Goal: Transaction & Acquisition: Purchase product/service

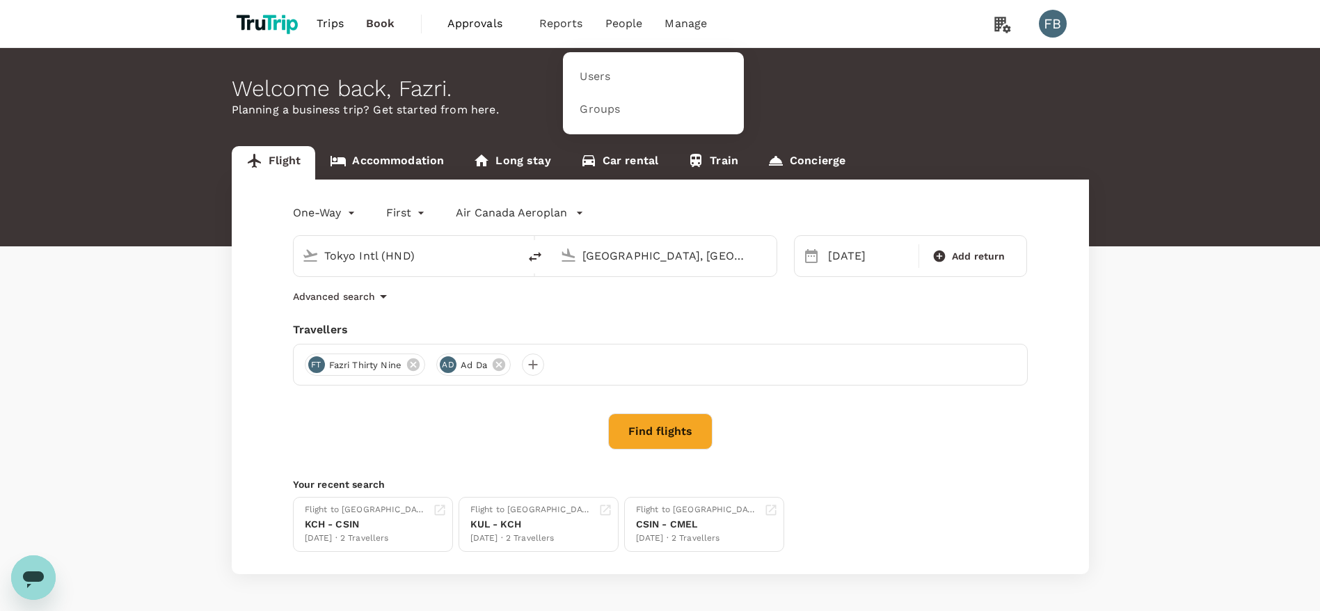
click at [616, 59] on nav "Users Groups" at bounding box center [653, 93] width 181 height 82
click at [617, 74] on link "Users" at bounding box center [653, 77] width 164 height 33
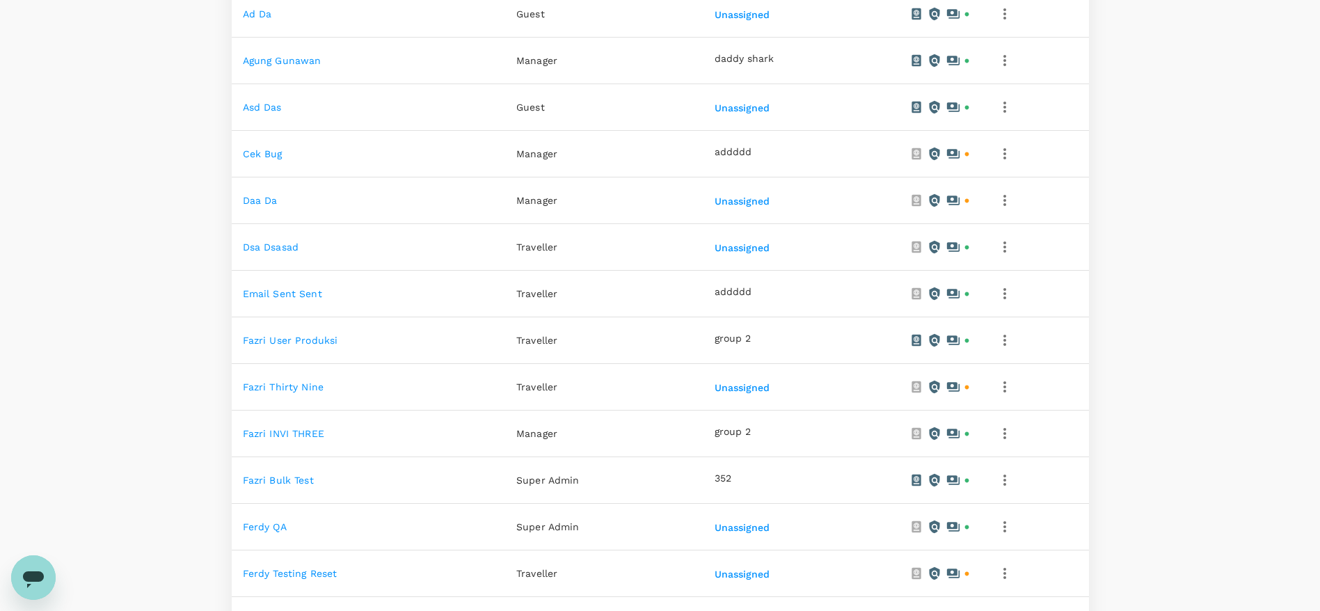
scroll to position [197, 0]
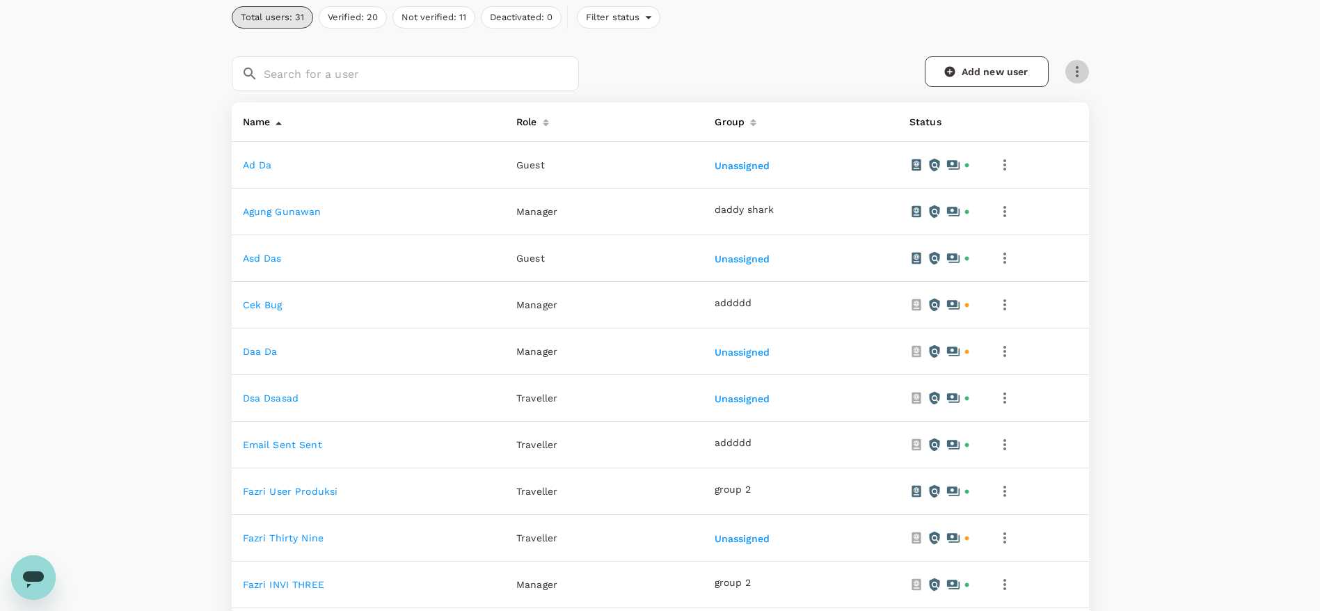
click at [1070, 70] on icon "button" at bounding box center [1077, 71] width 17 height 17
click at [1137, 101] on span "Send invitation email" at bounding box center [1135, 100] width 117 height 17
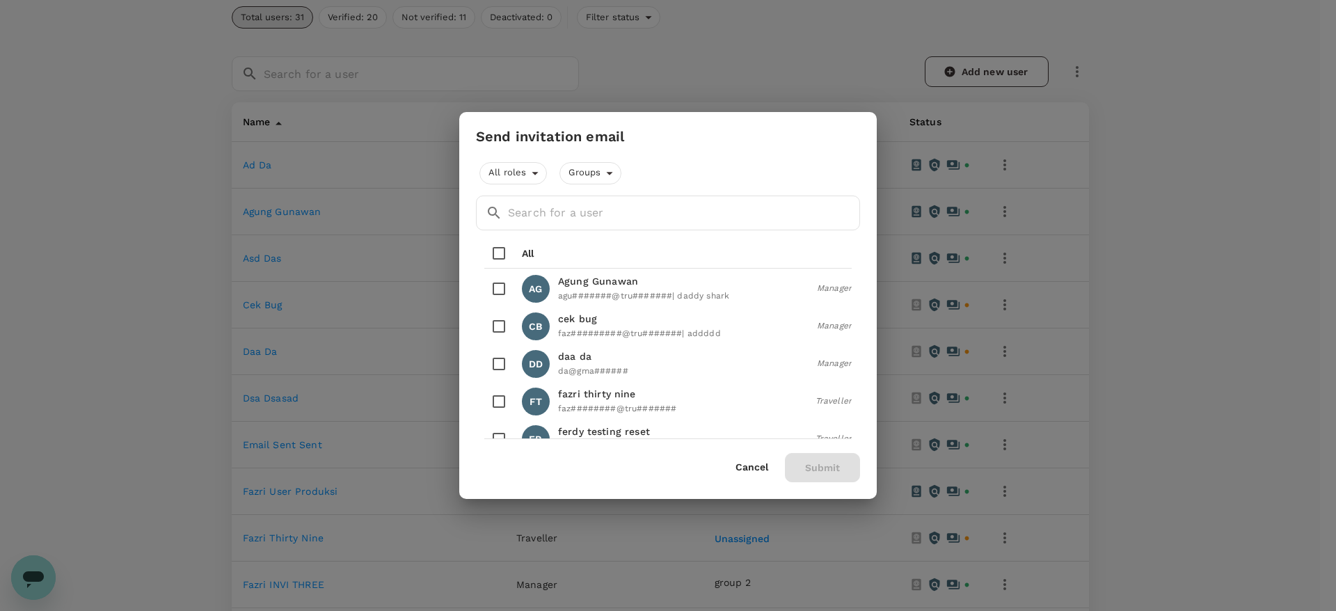
click at [631, 174] on div "All roles Groups" at bounding box center [668, 173] width 384 height 22
drag, startPoint x: 626, startPoint y: 195, endPoint x: 623, endPoint y: 214, distance: 19.1
click at [626, 198] on input "text" at bounding box center [684, 213] width 352 height 35
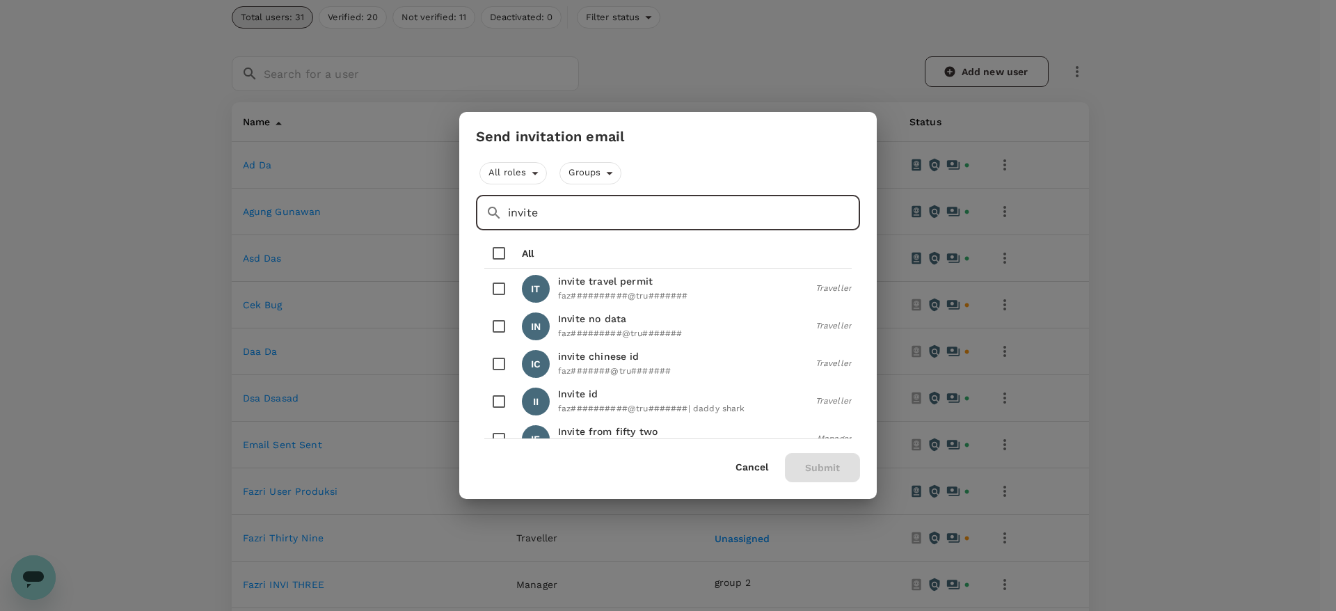
type input "invite"
click at [491, 397] on input "checkbox" at bounding box center [498, 401] width 29 height 29
checkbox input "true"
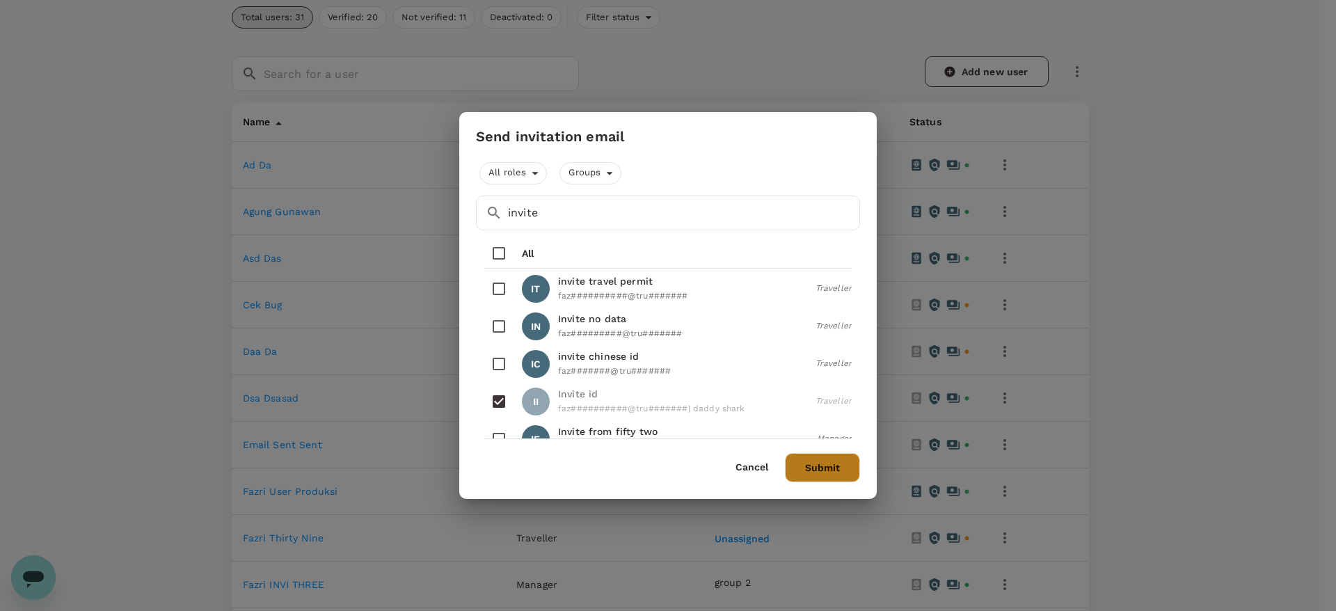
click at [819, 458] on button "Submit" at bounding box center [822, 467] width 75 height 29
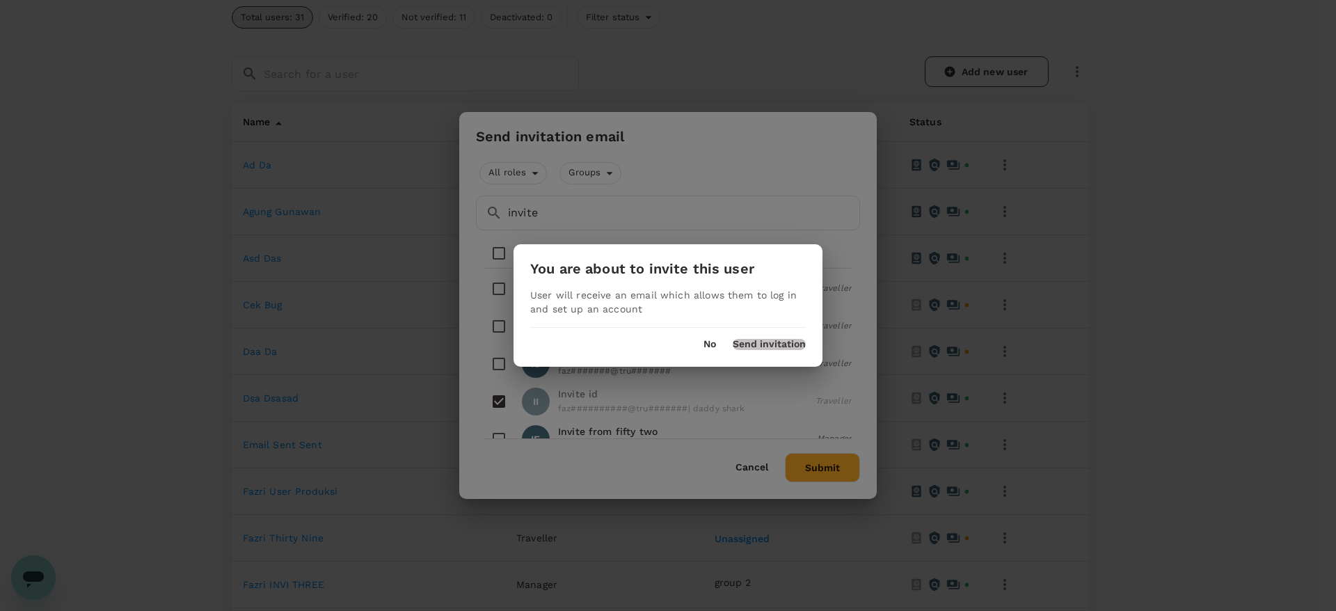
click at [787, 342] on button "Send invitation" at bounding box center [769, 344] width 73 height 11
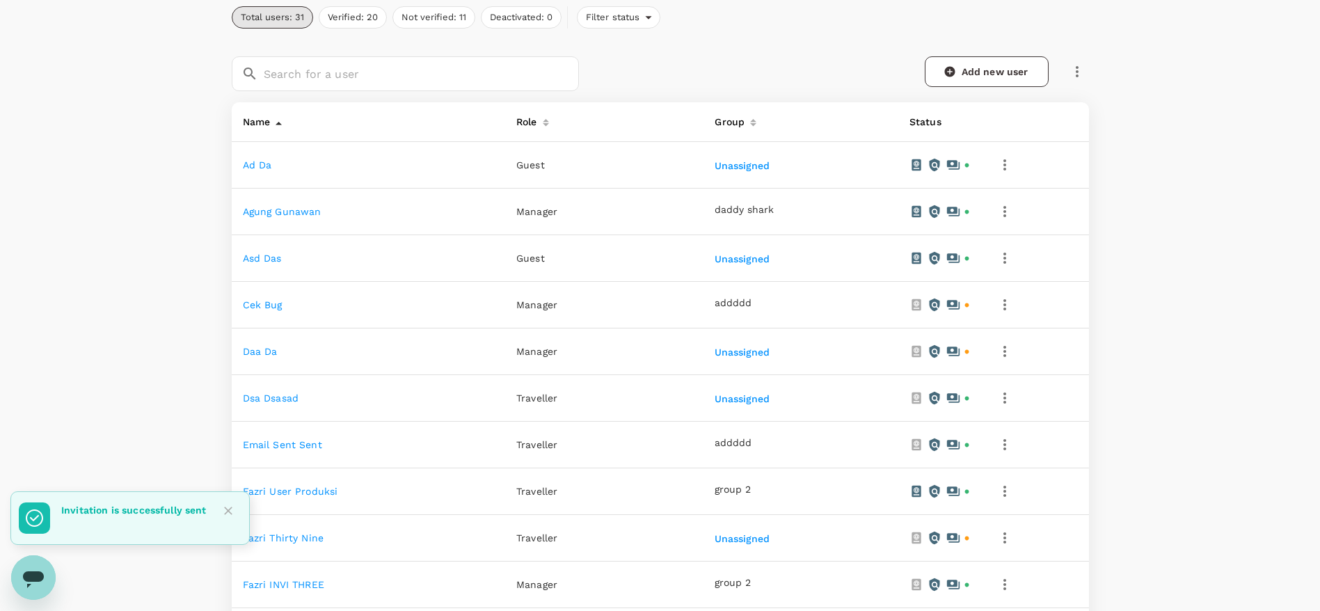
click at [223, 524] on div at bounding box center [223, 518] width 32 height 41
click at [230, 514] on icon "Close" at bounding box center [228, 511] width 14 height 14
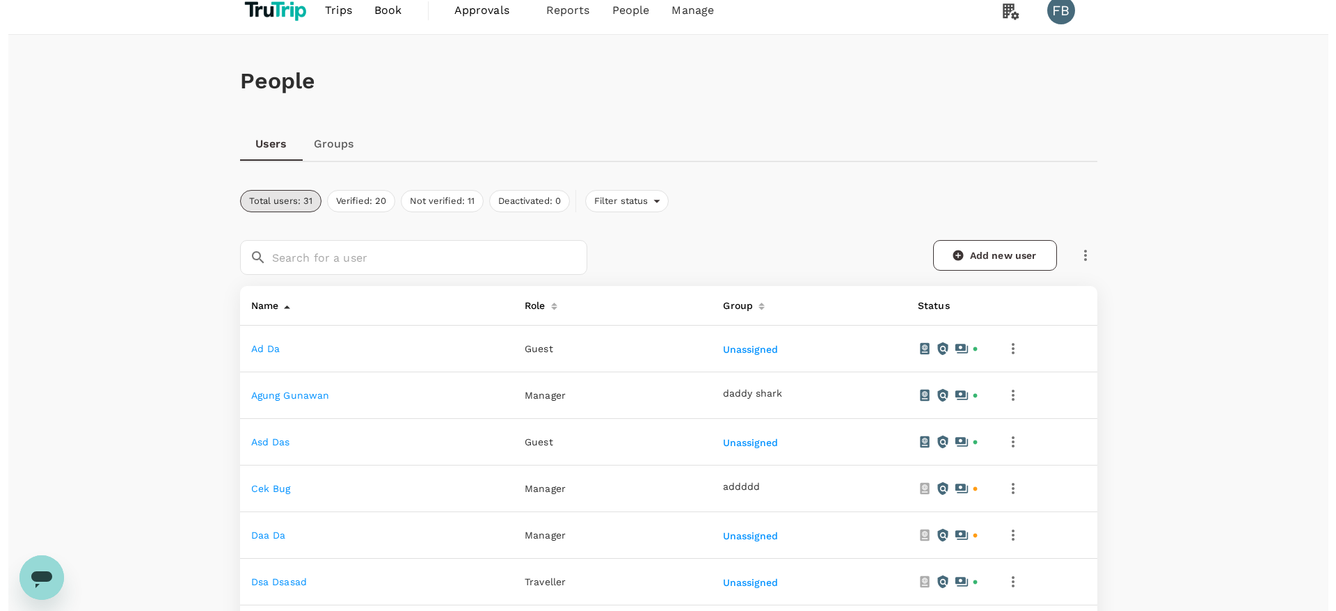
scroll to position [0, 0]
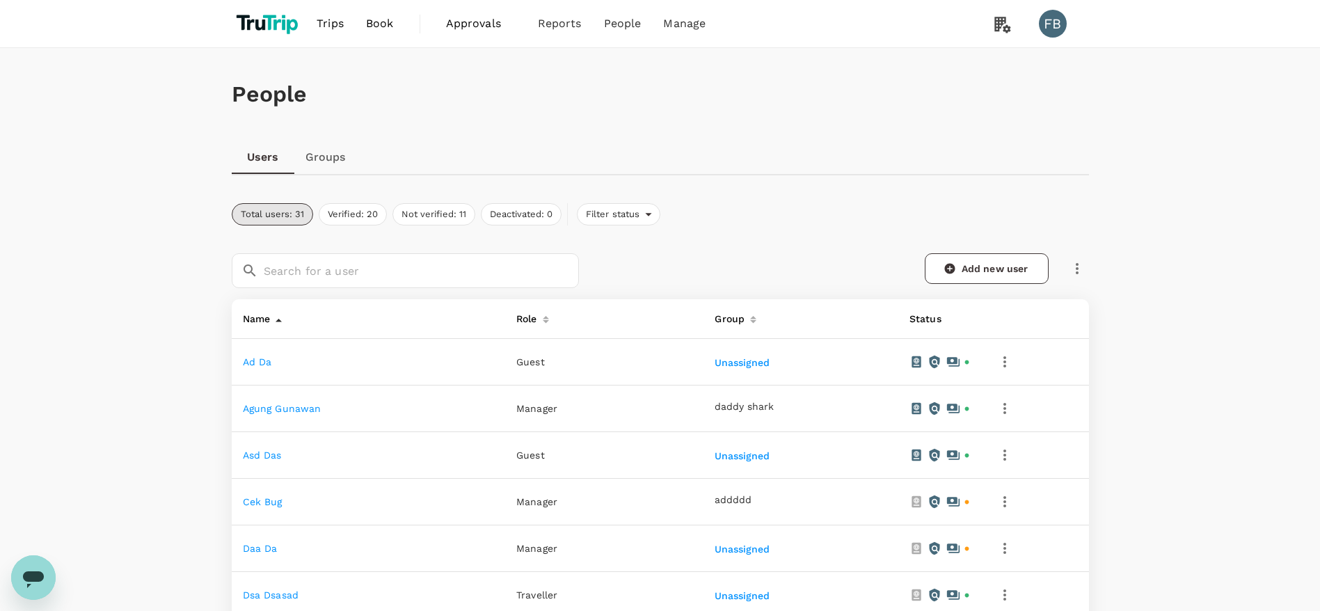
click at [372, 19] on span "Book" at bounding box center [380, 23] width 28 height 17
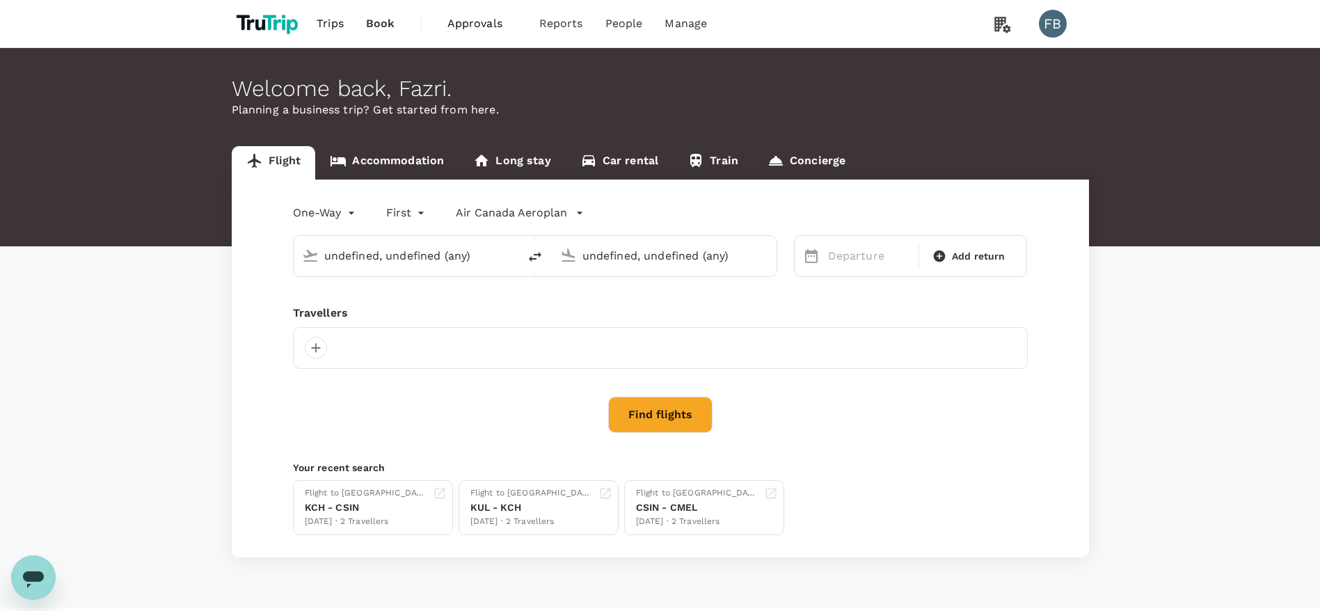
type input "Tokyo Intl (HND)"
type input "[GEOGRAPHIC_DATA], [GEOGRAPHIC_DATA] (any)"
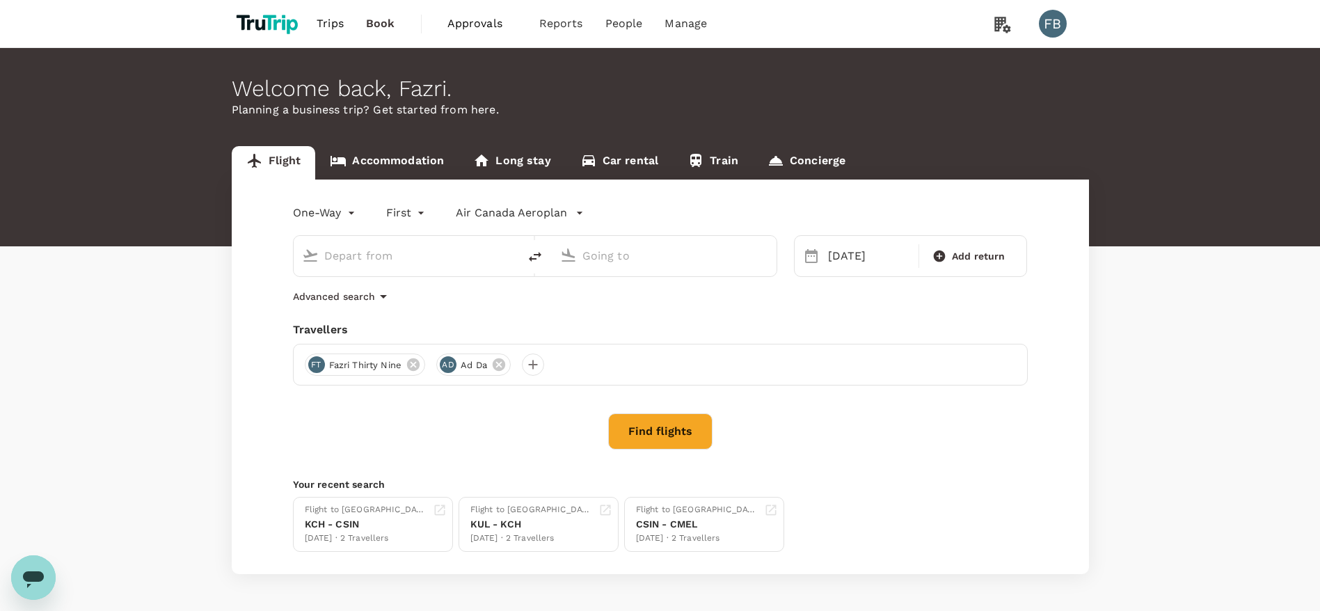
type input "Tokyo Intl (HND)"
type input "[GEOGRAPHIC_DATA], [GEOGRAPHIC_DATA] (any)"
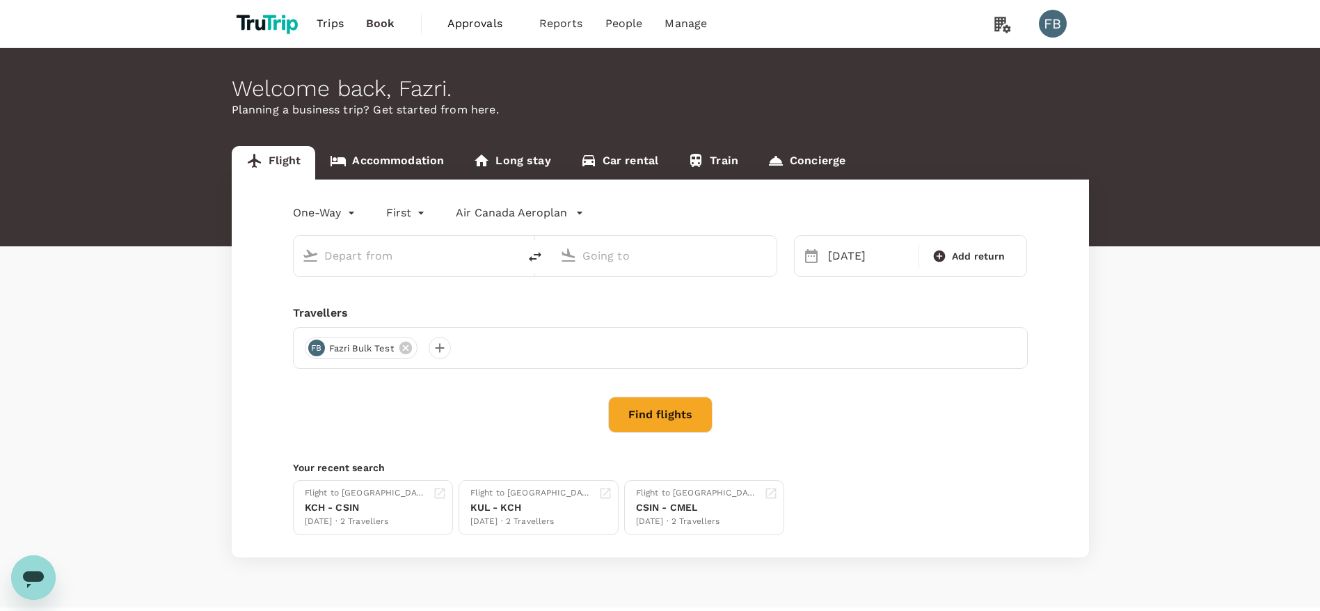
type input "Tokyo Intl (HND)"
type input "[GEOGRAPHIC_DATA], [GEOGRAPHIC_DATA] (any)"
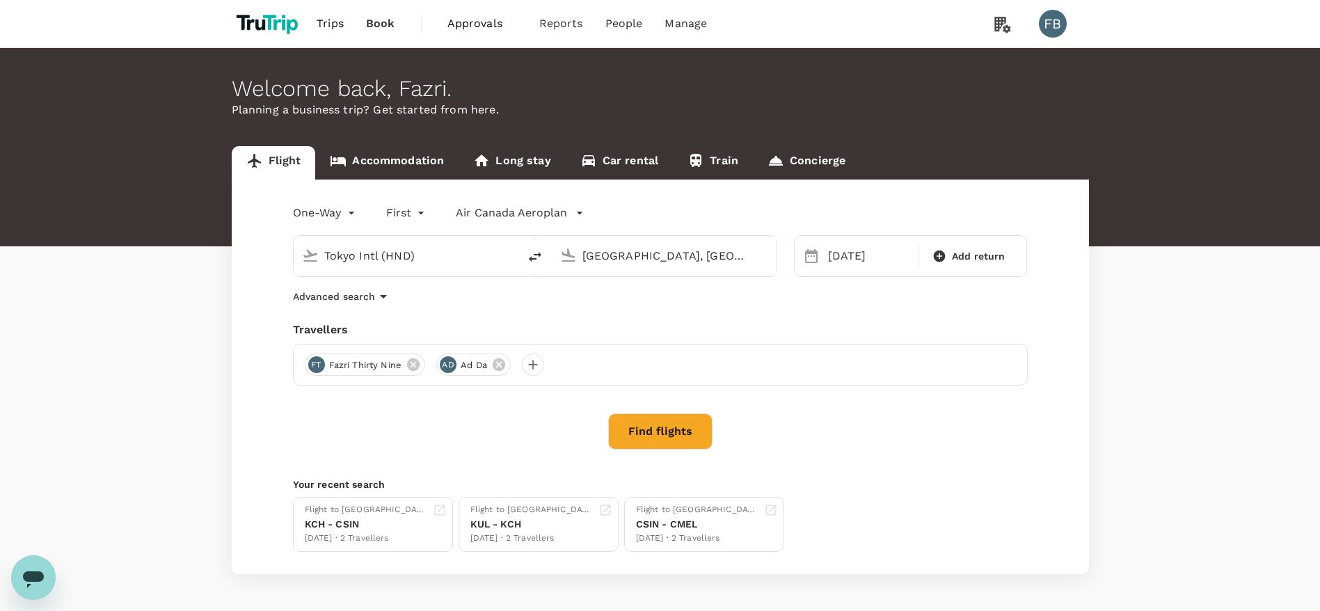
click at [677, 429] on button "Find flights" at bounding box center [660, 431] width 104 height 36
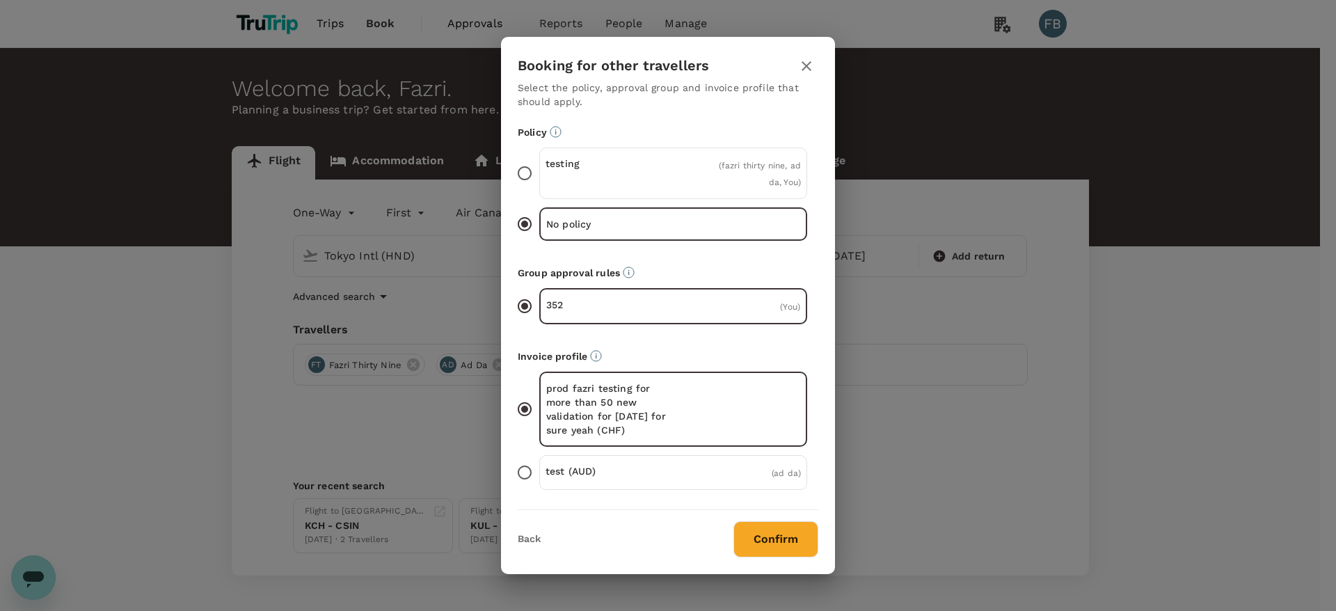
click at [794, 558] on div "Booking for other travellers Select the policy, approval group and invoice prof…" at bounding box center [668, 305] width 334 height 537
click at [794, 551] on button "Confirm" at bounding box center [776, 539] width 85 height 36
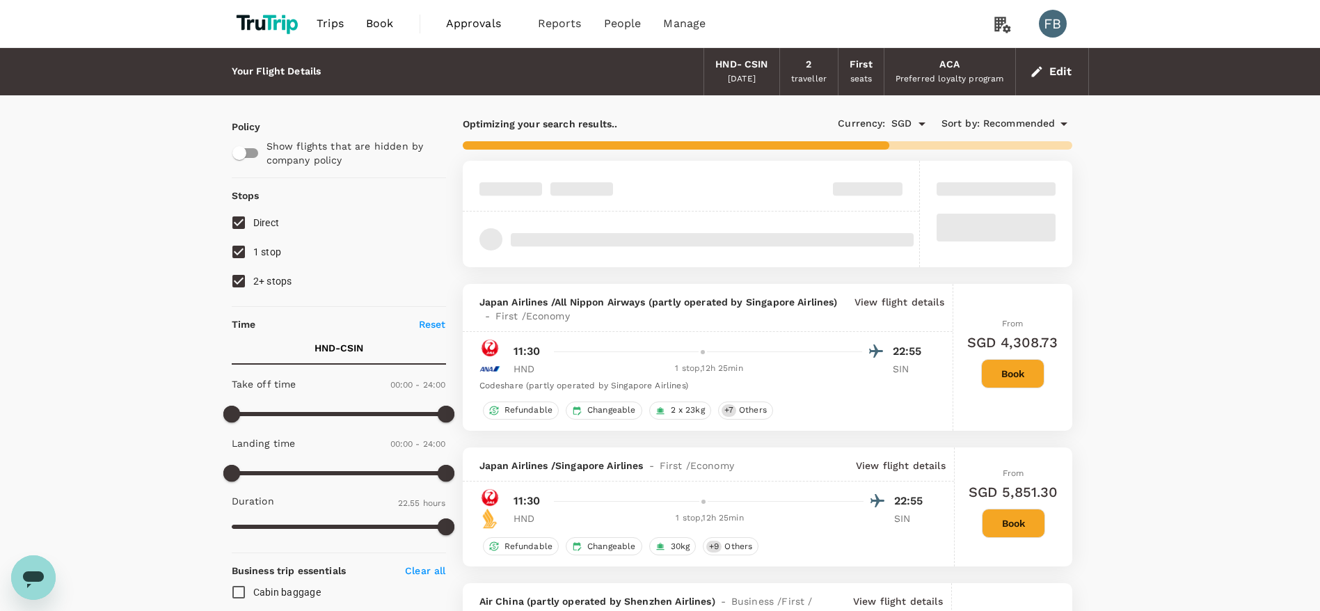
click at [1012, 521] on button "Book" at bounding box center [1013, 523] width 63 height 29
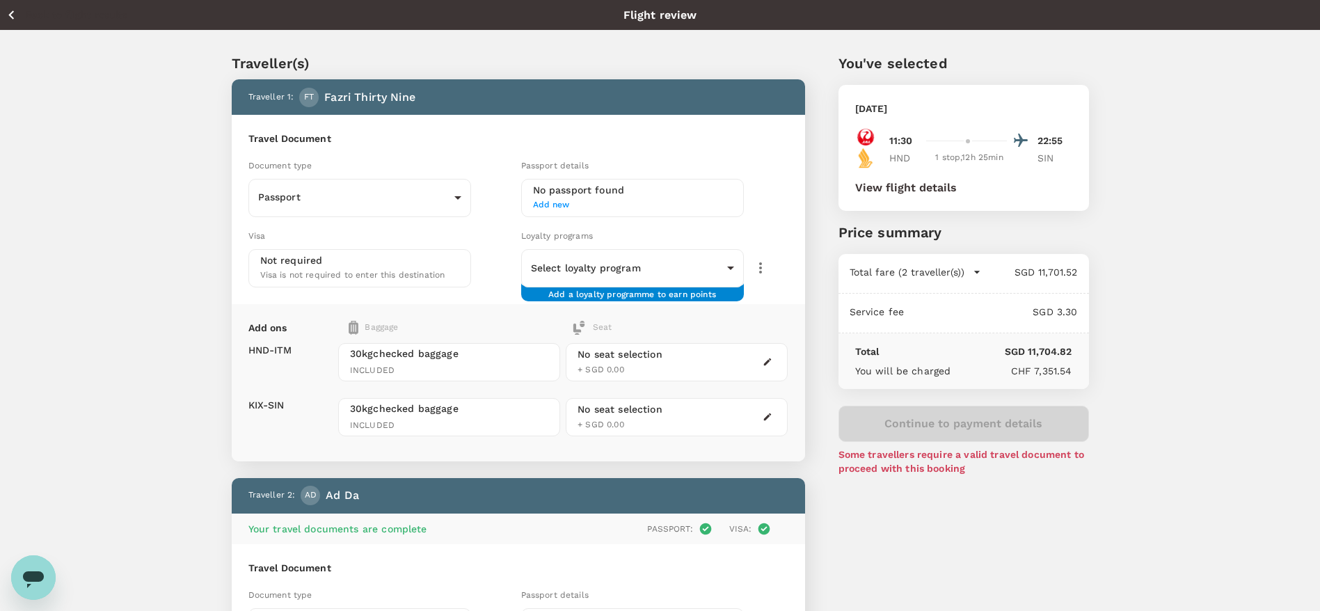
click at [559, 206] on span "Add new" at bounding box center [632, 205] width 199 height 14
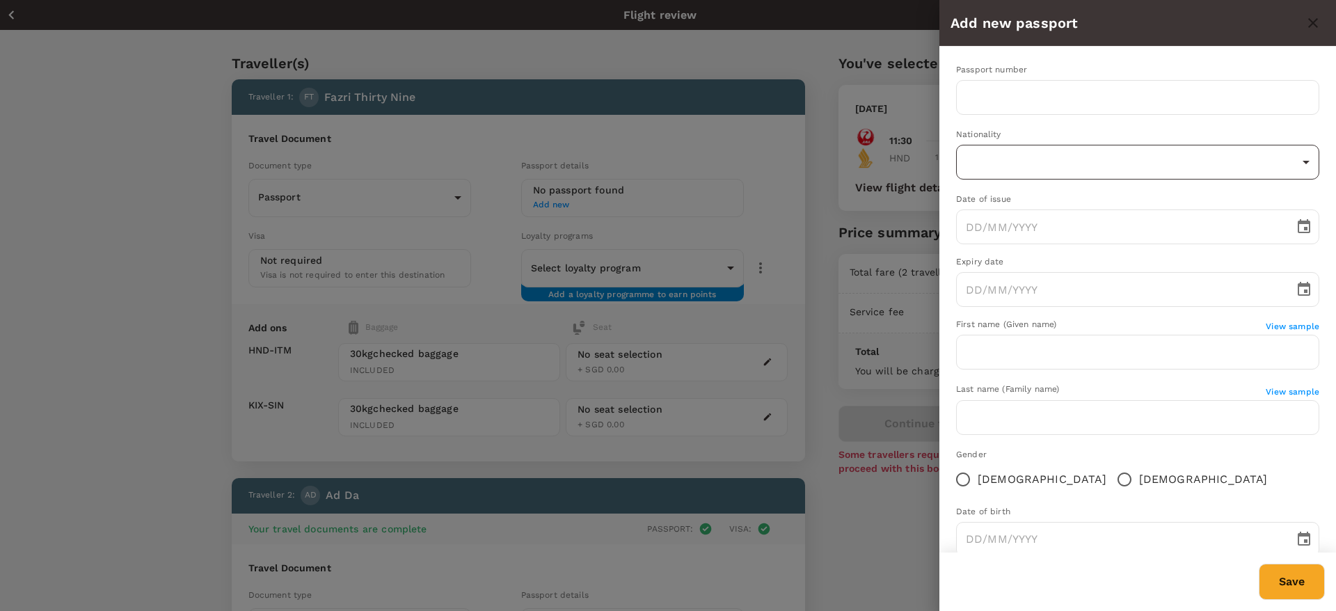
click at [1109, 177] on body "Back to flight results Flight review Traveller(s) Traveller 1 : FT fazri thirty…" at bounding box center [668, 534] width 1336 height 1069
click at [1026, 171] on li "[GEOGRAPHIC_DATA]" at bounding box center [1138, 166] width 279 height 14
type input "DZ"
click at [989, 123] on div "Passport number ​ Nationality [DEMOGRAPHIC_DATA] DZ ​ Date of issue ​ Expiry da…" at bounding box center [1138, 316] width 397 height 538
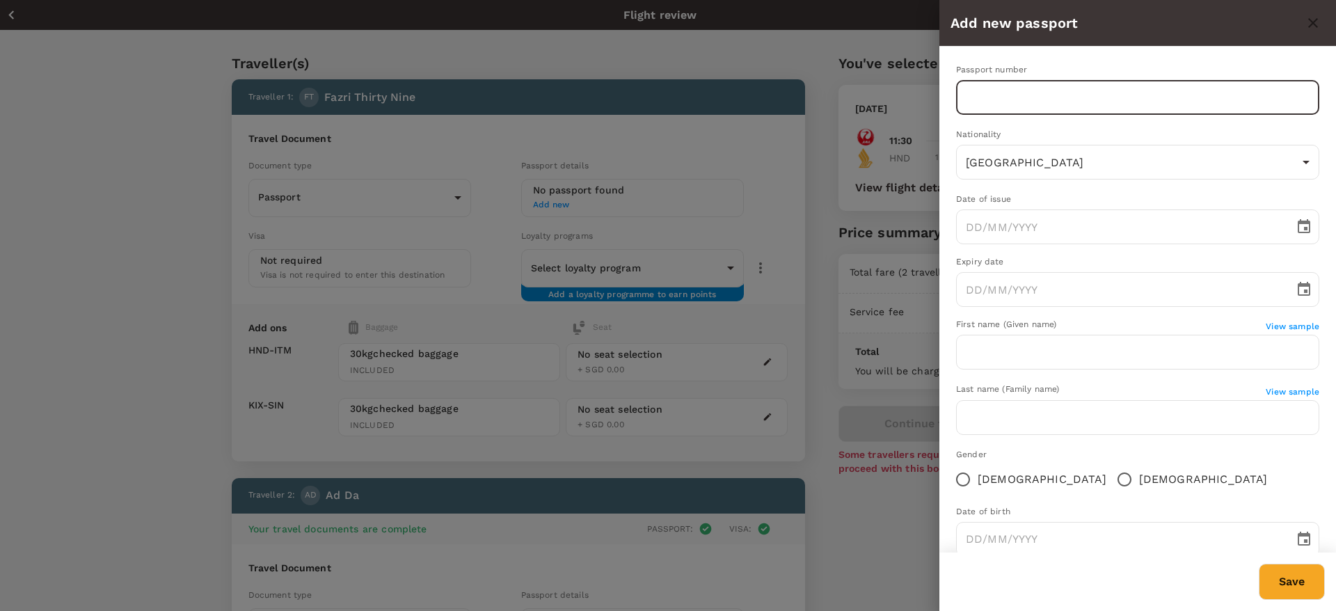
drag, startPoint x: 1006, startPoint y: 97, endPoint x: 967, endPoint y: 185, distance: 96.6
click at [1006, 97] on input "text" at bounding box center [1137, 97] width 363 height 35
type input "12312"
click at [980, 239] on input "DD/MM/YYYY" at bounding box center [1120, 227] width 329 height 35
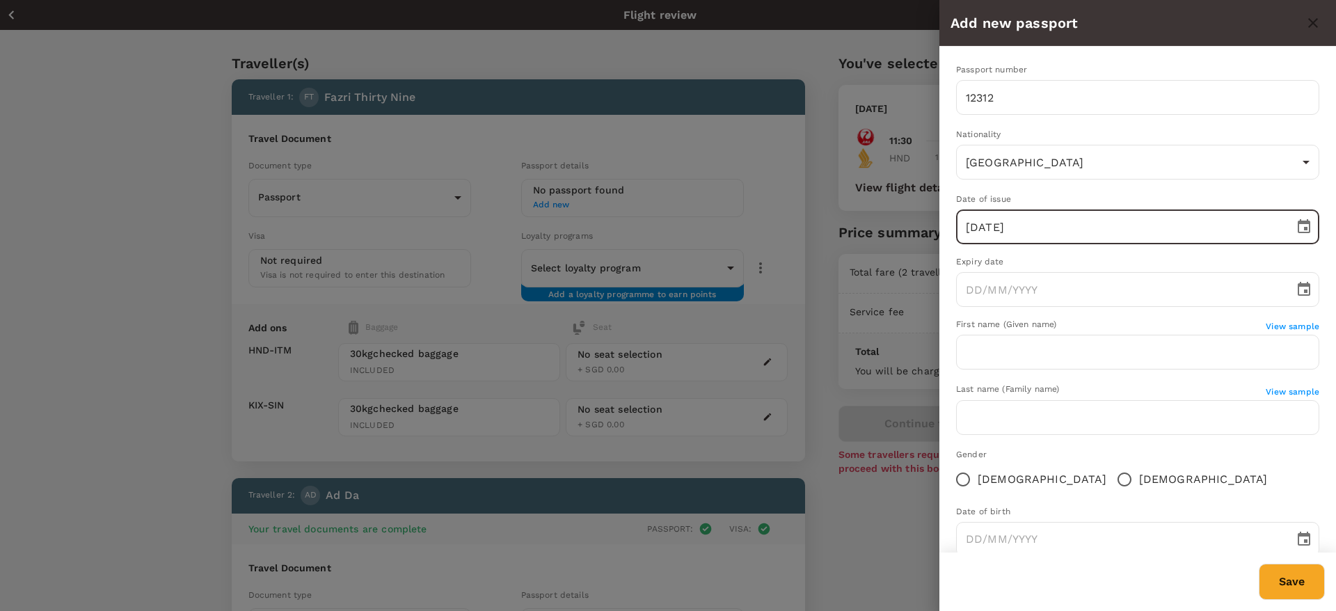
type input "[DATE]"
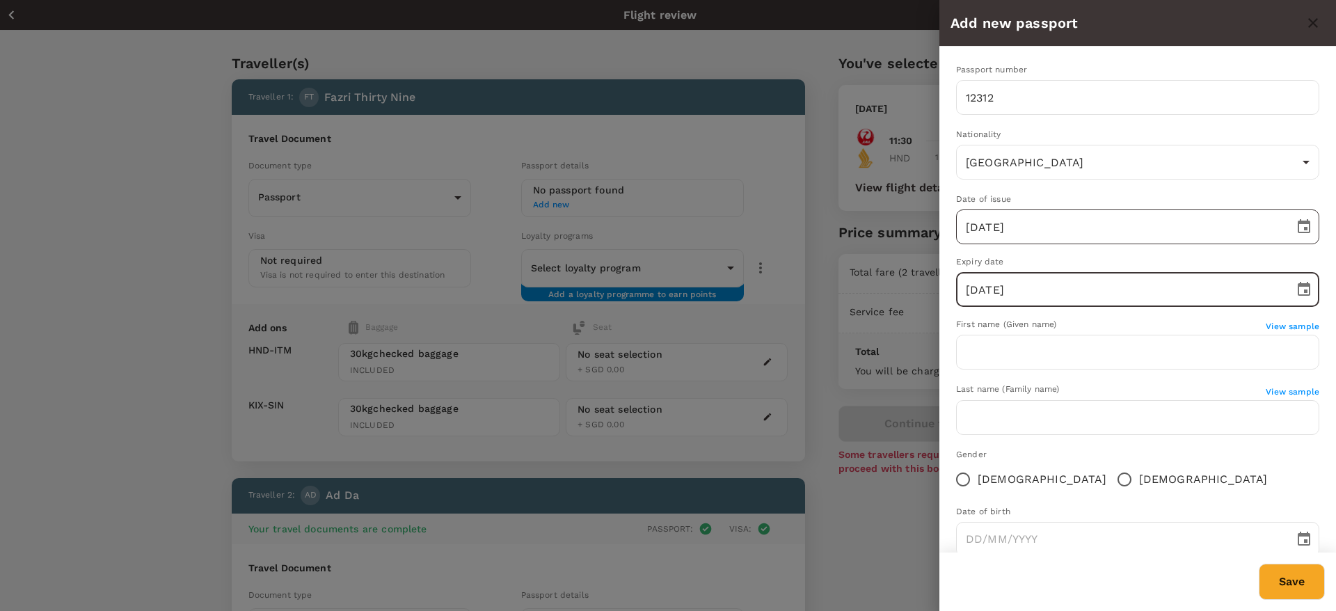
type input "[DATE]"
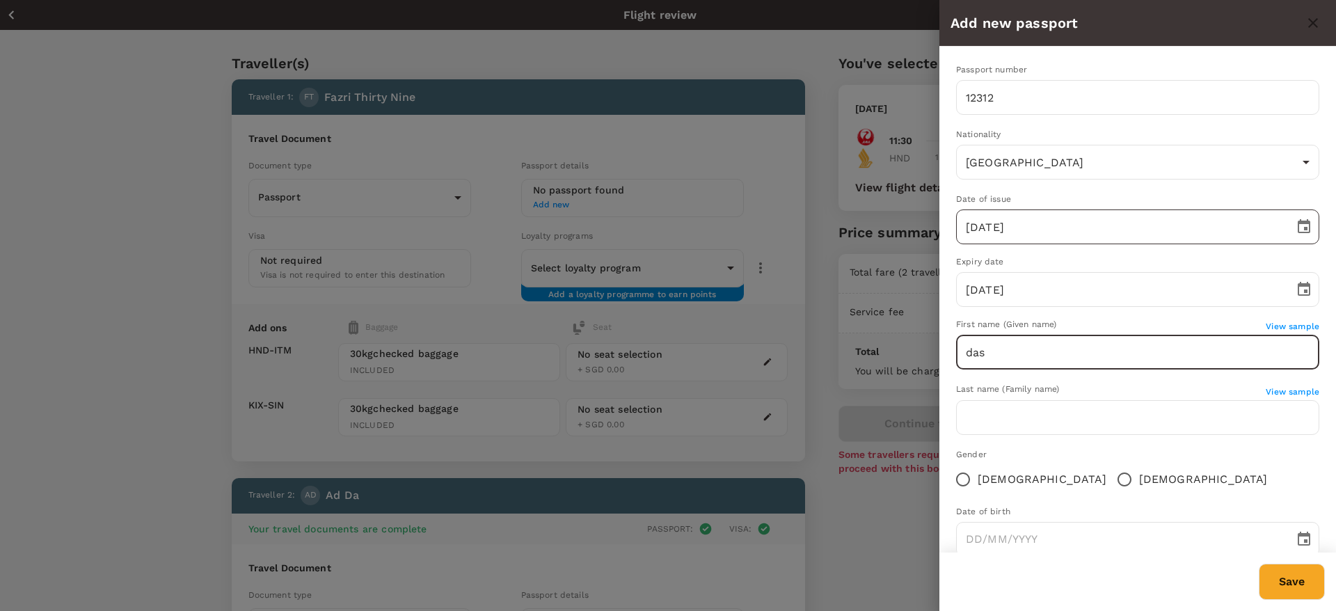
type input "das"
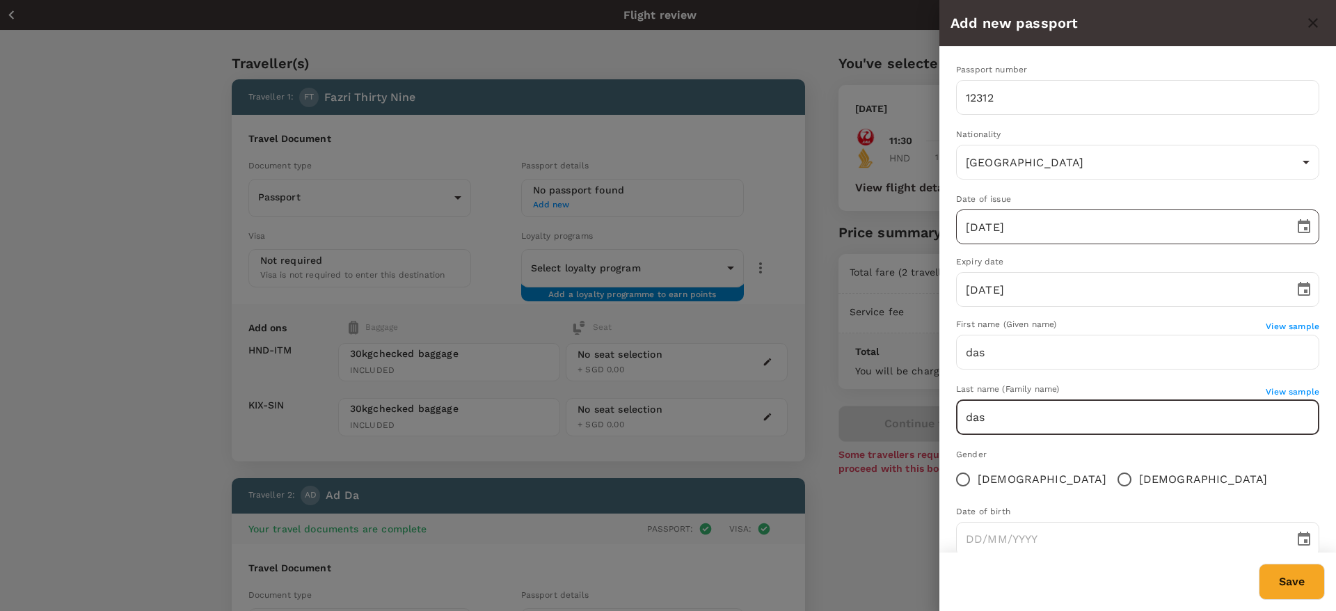
type input "das"
click at [1110, 465] on input "[DEMOGRAPHIC_DATA]" at bounding box center [1124, 479] width 29 height 29
radio input "true"
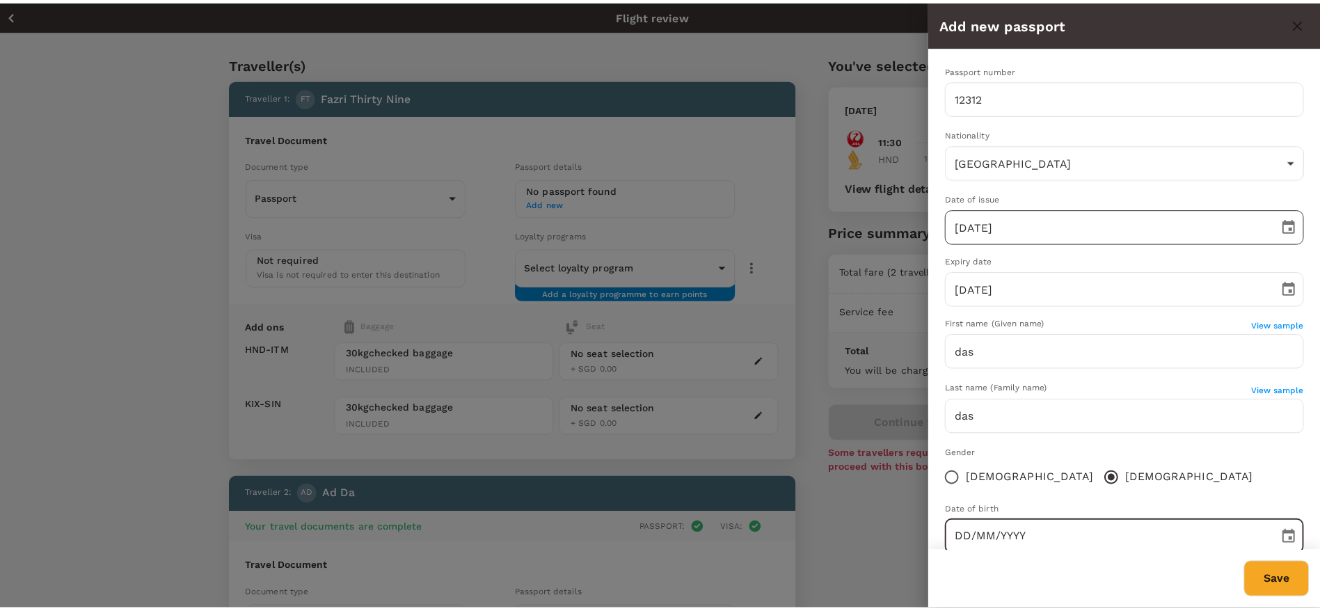
scroll to position [4, 0]
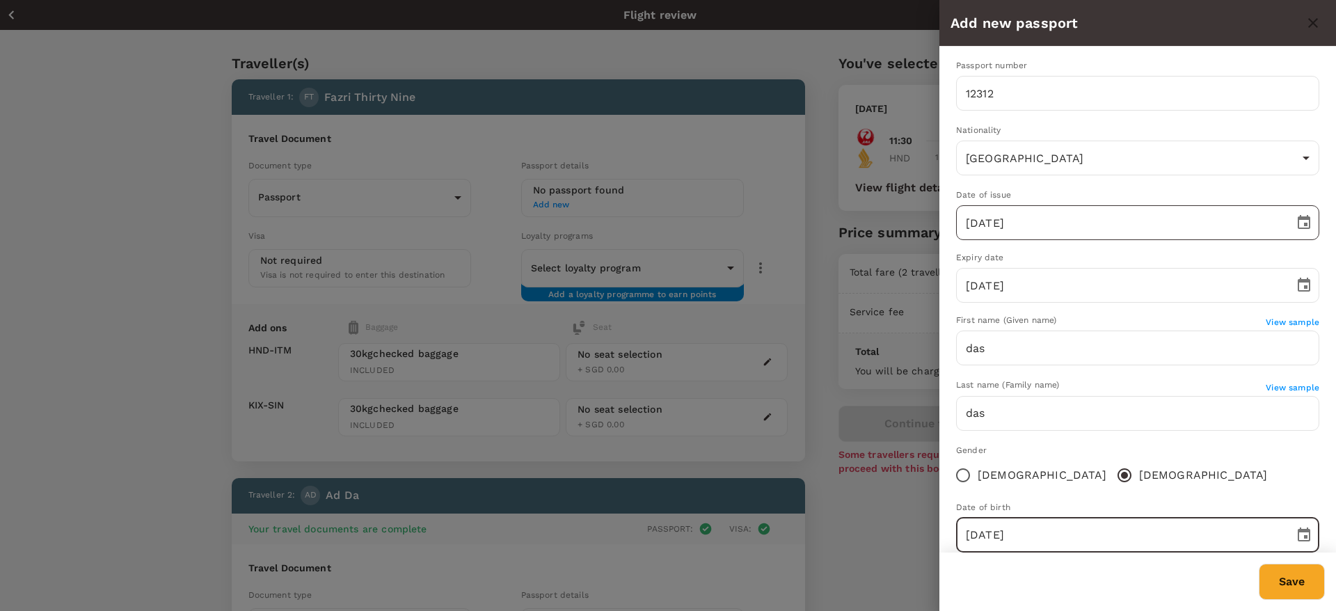
type input "[DATE]"
click at [1259, 564] on button "Save" at bounding box center [1292, 582] width 66 height 36
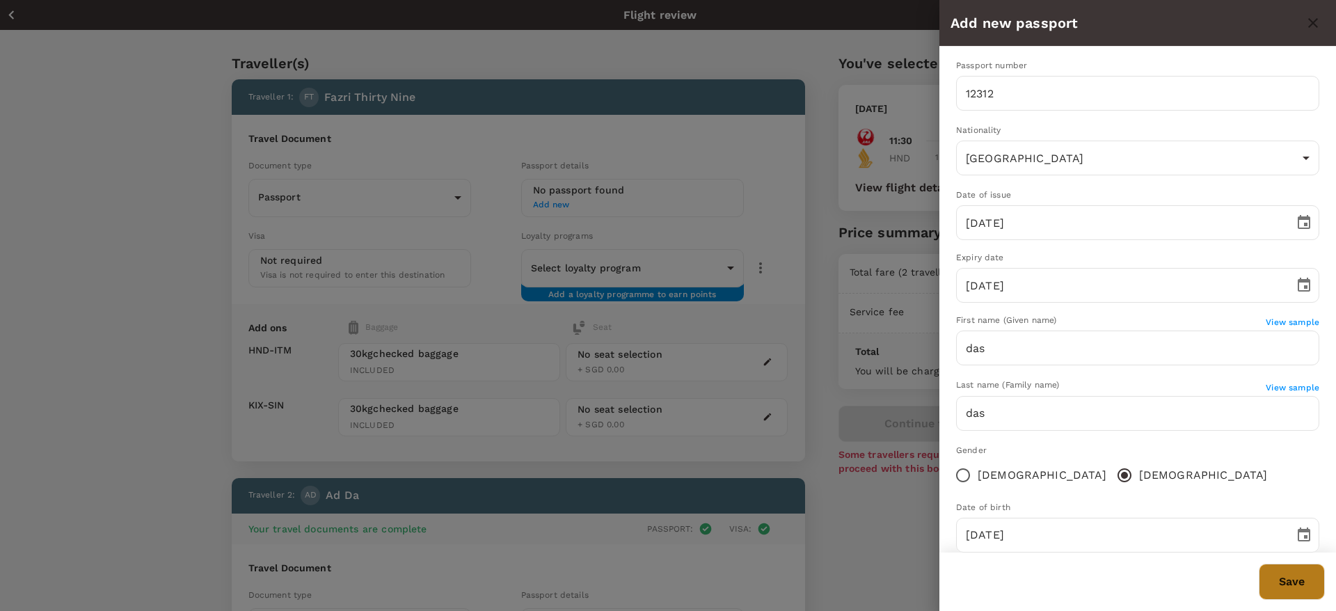
click at [1297, 594] on button "Save" at bounding box center [1292, 582] width 66 height 36
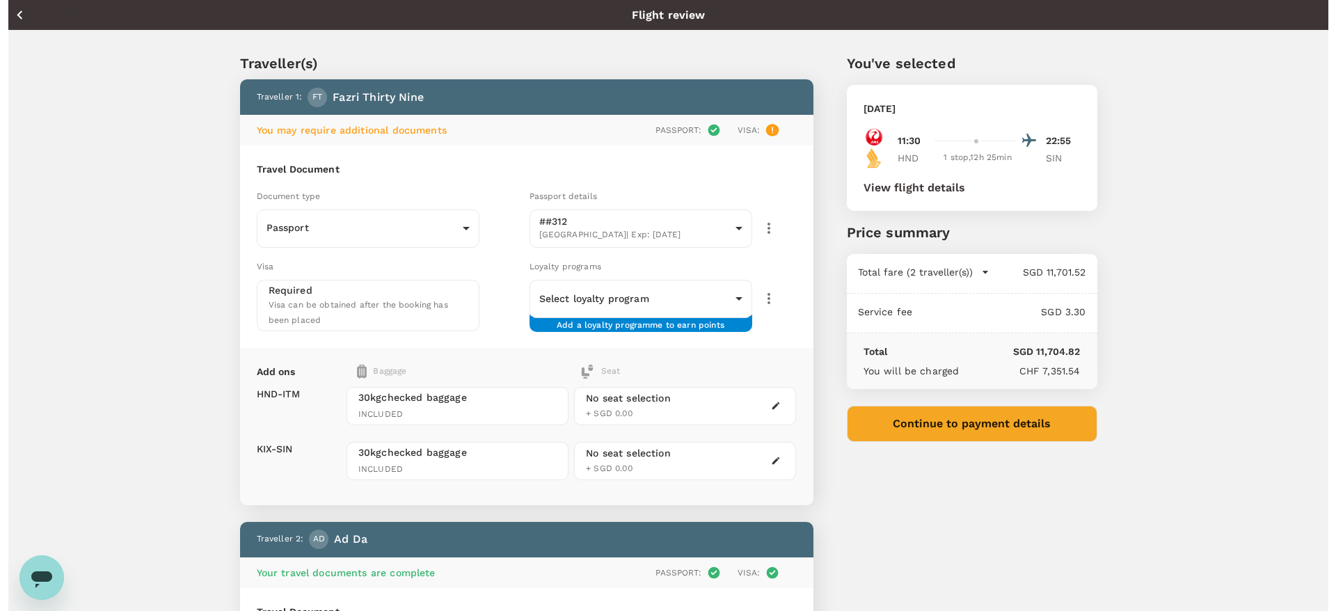
scroll to position [209, 0]
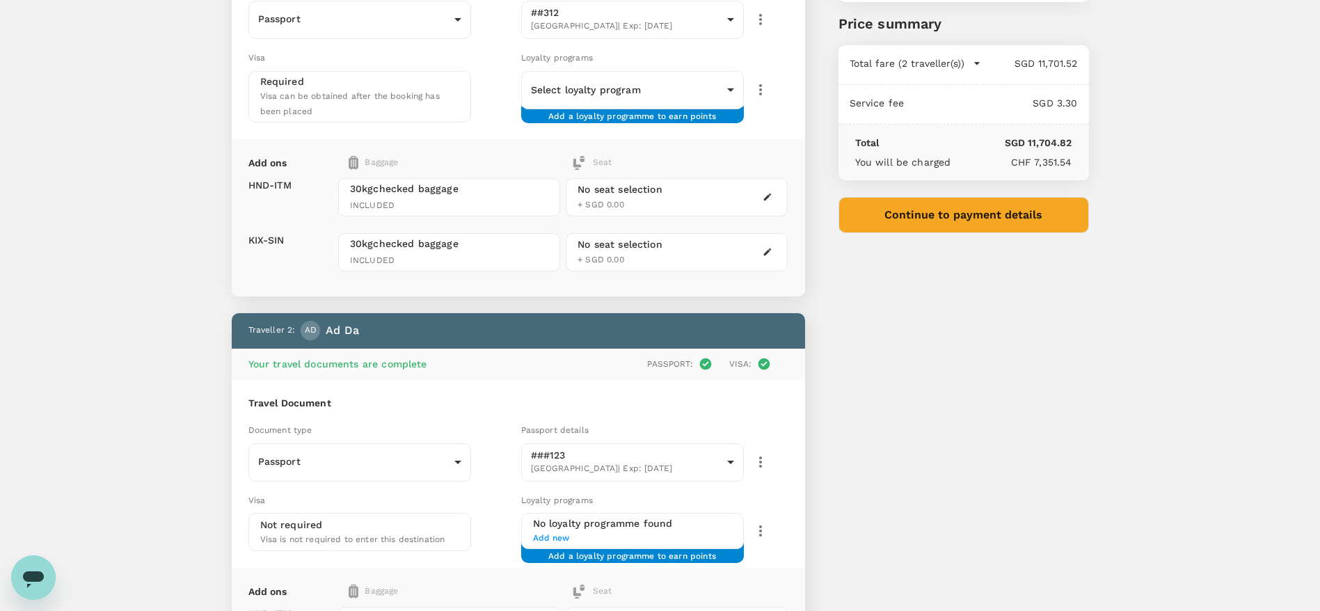
click at [949, 208] on button "Continue to payment details" at bounding box center [964, 215] width 251 height 36
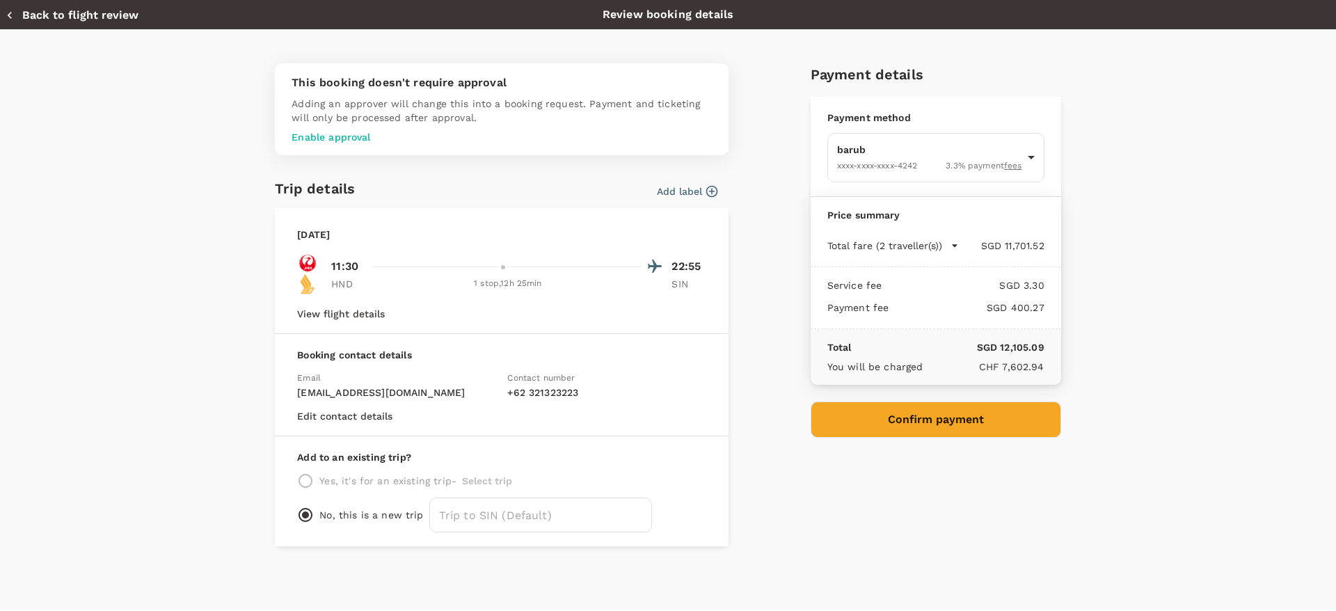
click at [319, 140] on p "Enable approval" at bounding box center [502, 137] width 420 height 14
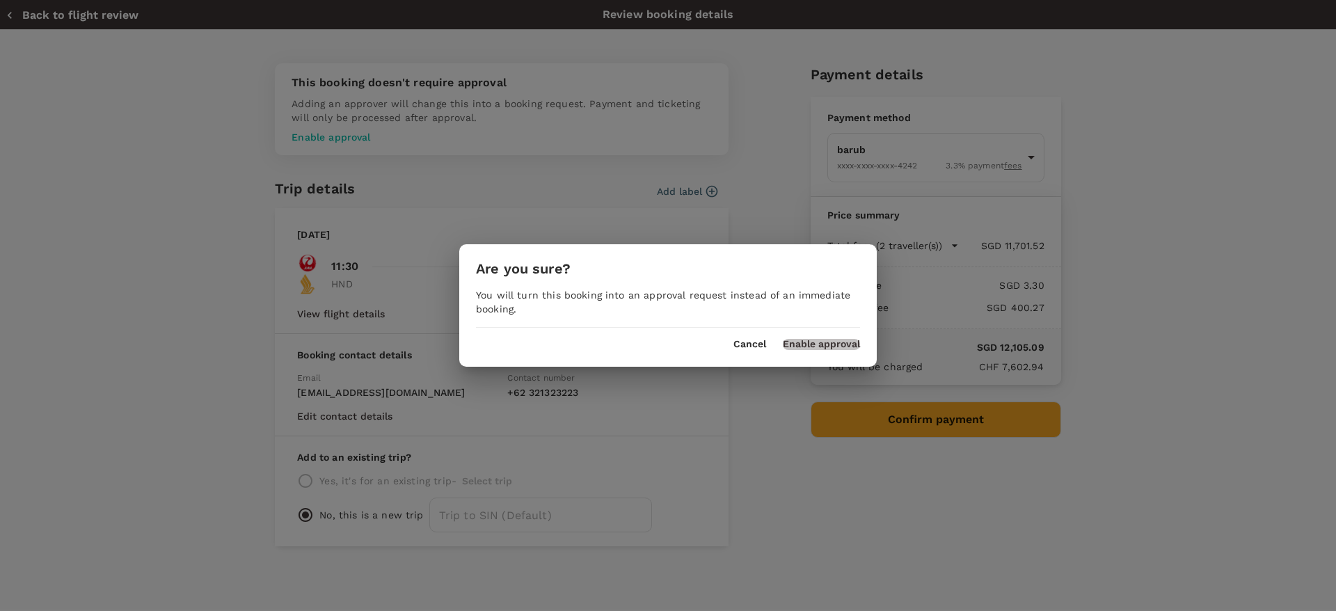
click at [803, 344] on button "Enable approval" at bounding box center [821, 344] width 77 height 11
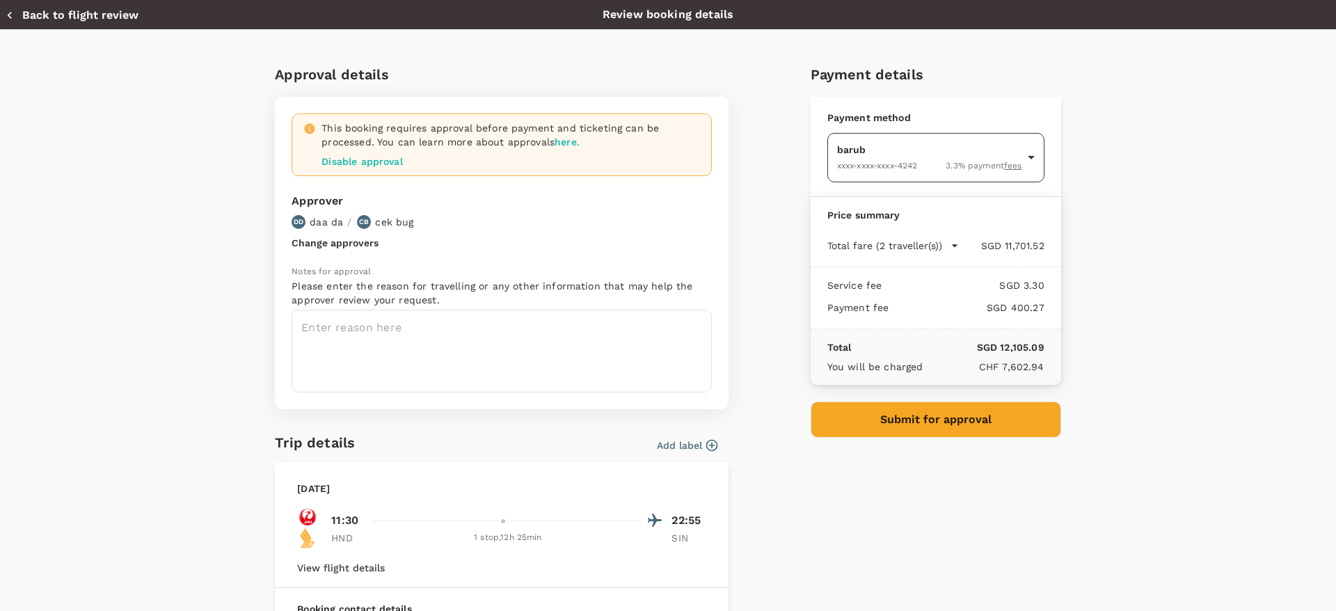
click at [971, 171] on body "Back to flight results Flight review Traveller(s) Traveller 1 : FT fazri thirty…" at bounding box center [668, 347] width 1336 height 1112
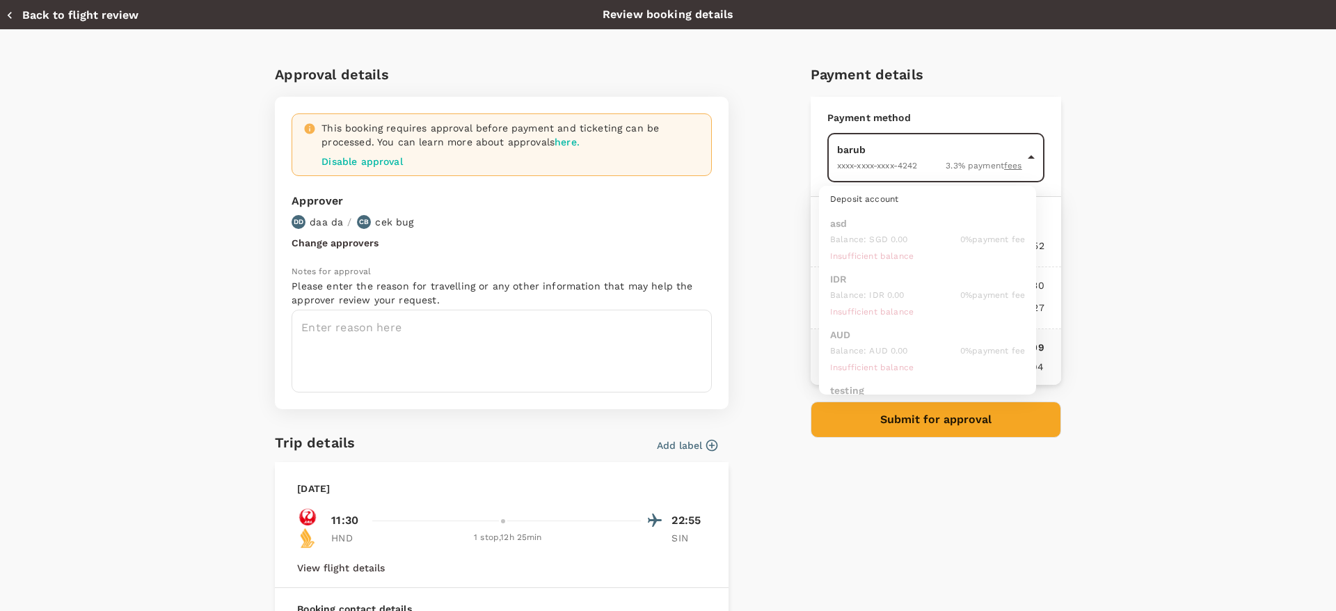
scroll to position [502, 0]
drag, startPoint x: 876, startPoint y: 368, endPoint x: 533, endPoint y: 166, distance: 398.1
click at [876, 369] on div "XXXX-XXXX-XXXX-4242" at bounding box center [870, 376] width 81 height 17
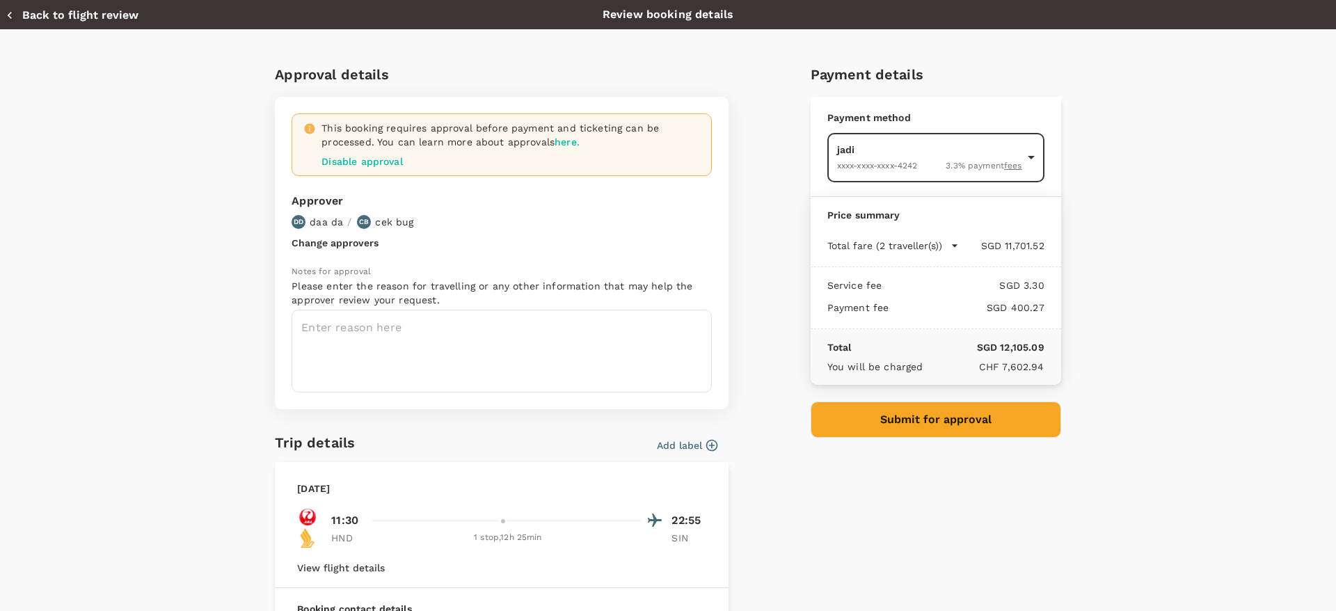
type input "9ce91a46-96f6-4a88-ba10-20faa0876f8f"
click at [429, 340] on textarea at bounding box center [502, 351] width 420 height 83
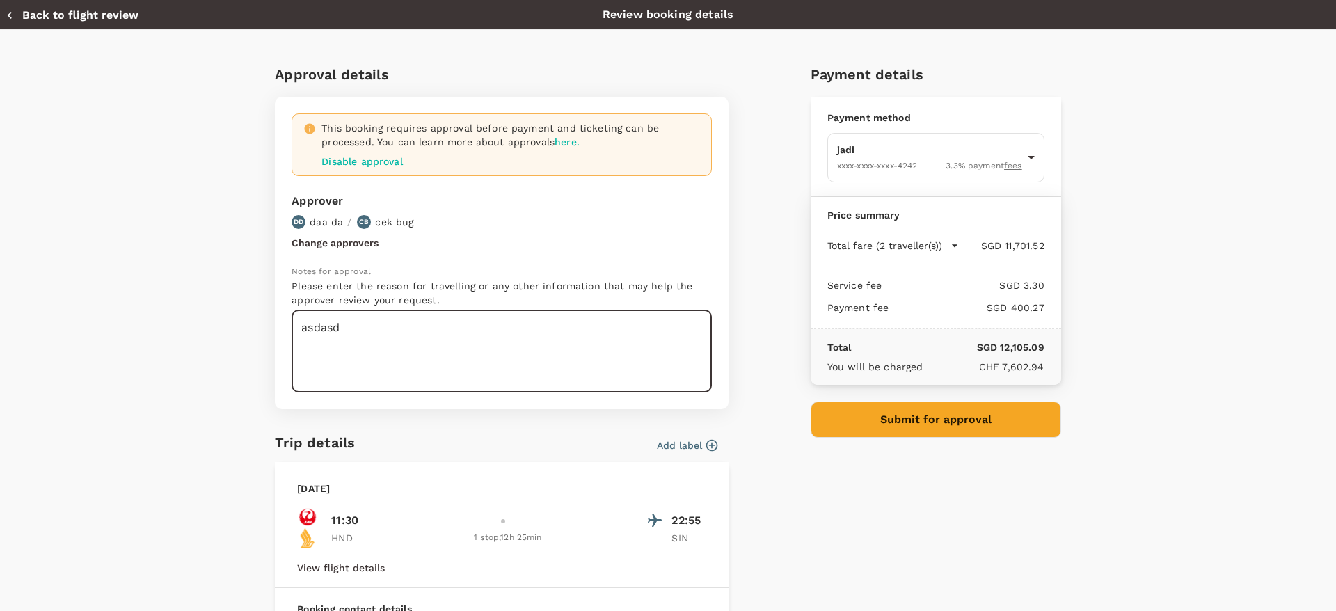
type textarea "asdasd"
click at [112, 9] on button "Back to flight review" at bounding box center [72, 15] width 133 height 14
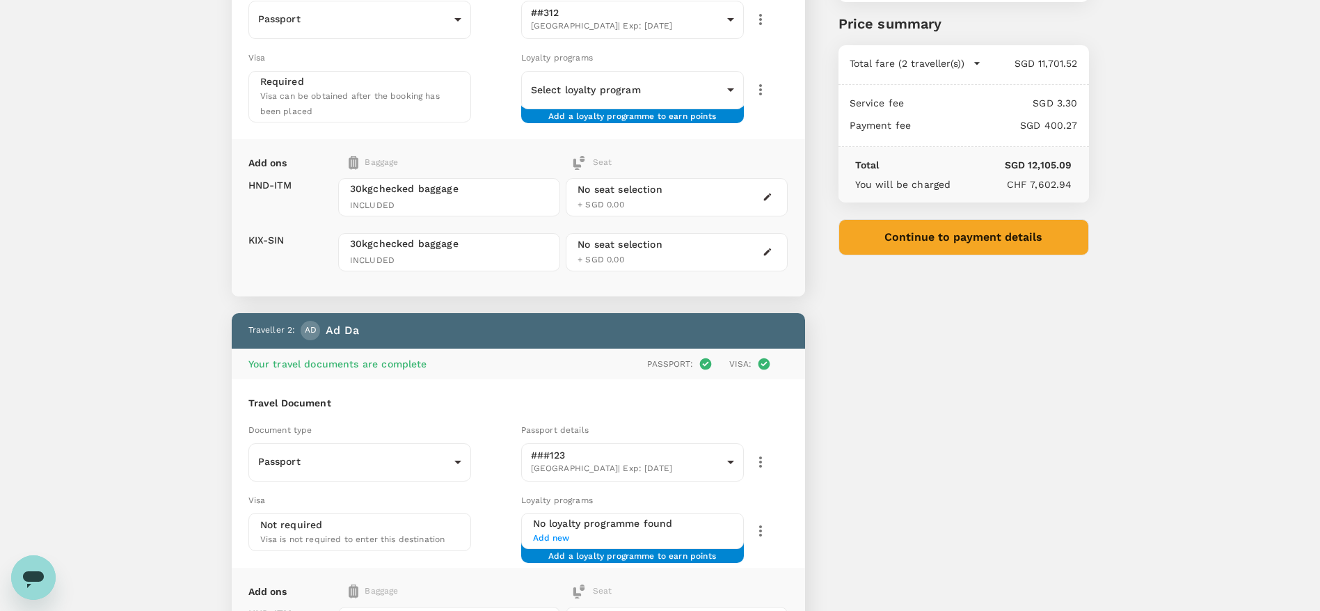
click at [959, 229] on button "Continue to payment details" at bounding box center [964, 237] width 251 height 36
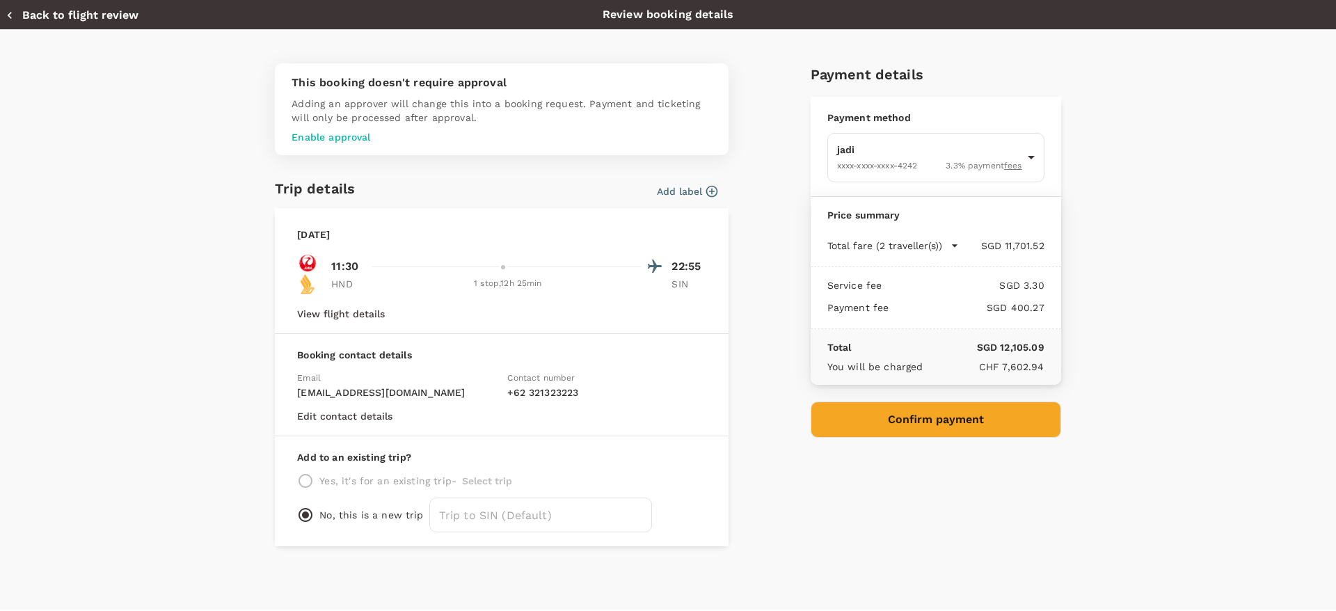
click at [351, 130] on p "Enable approval" at bounding box center [502, 137] width 420 height 14
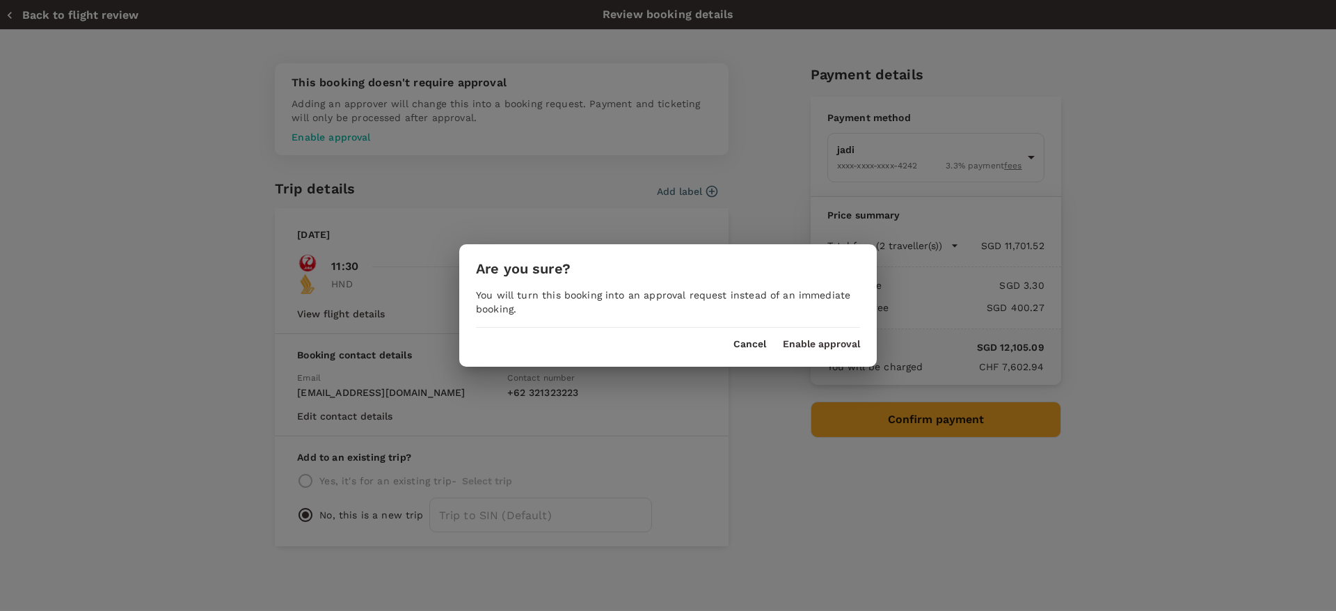
click at [851, 349] on button "Enable approval" at bounding box center [821, 344] width 77 height 11
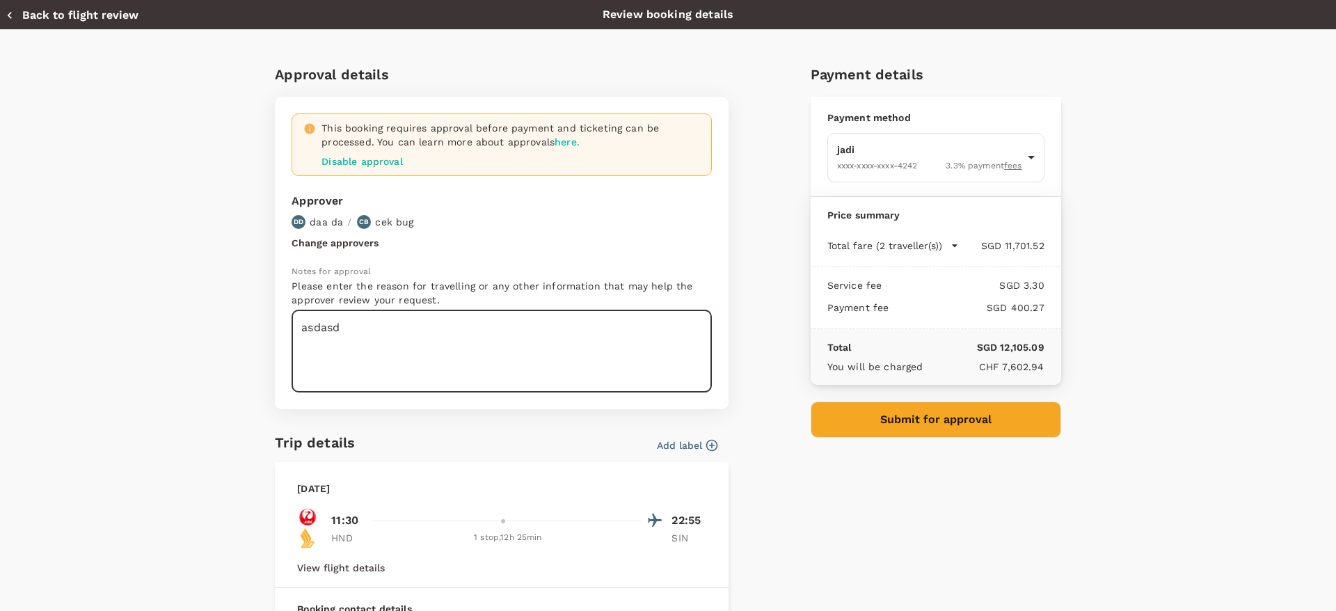
drag, startPoint x: 300, startPoint y: 318, endPoint x: 304, endPoint y: 159, distance: 159.4
click at [300, 314] on textarea "asdasd" at bounding box center [502, 351] width 420 height 83
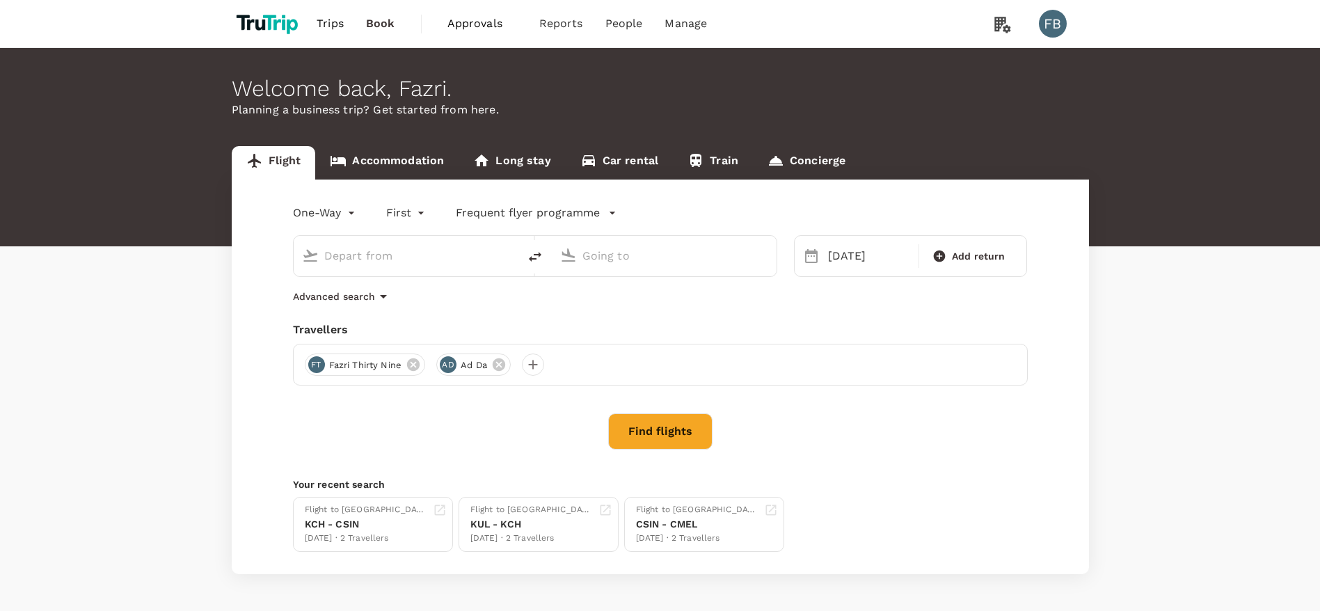
type input "Tokyo Intl (HND)"
type input "[GEOGRAPHIC_DATA], [GEOGRAPHIC_DATA] (any)"
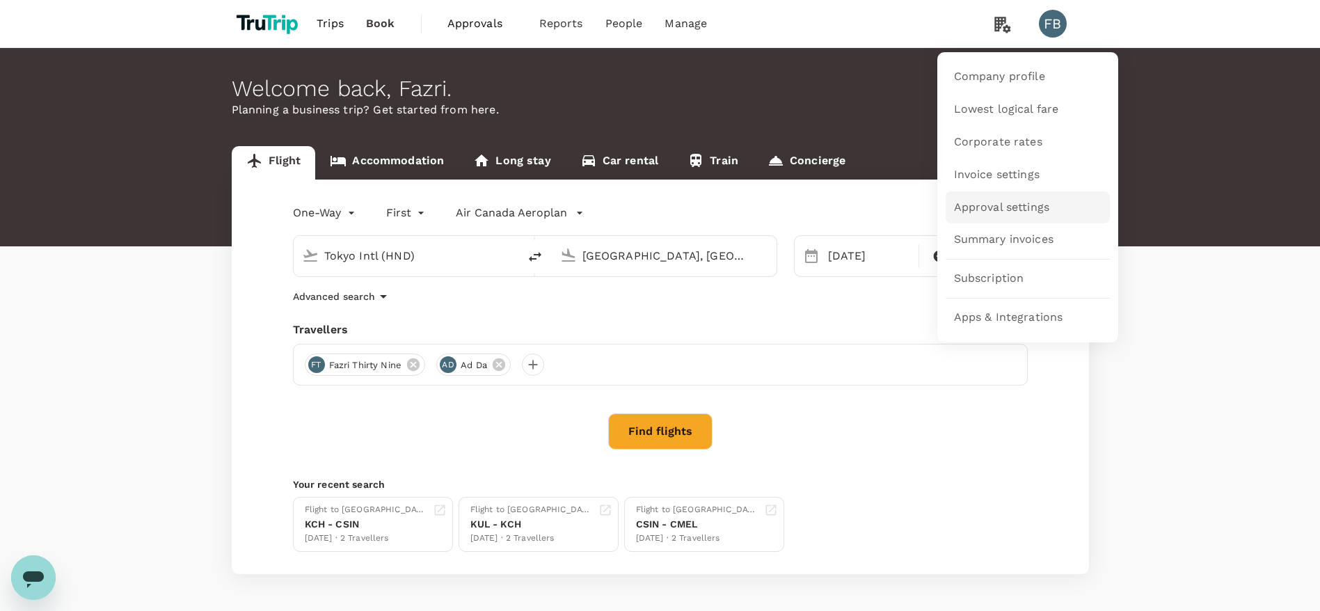
click at [1009, 202] on span "Approval settings" at bounding box center [1002, 208] width 96 height 16
